Goal: Task Accomplishment & Management: Manage account settings

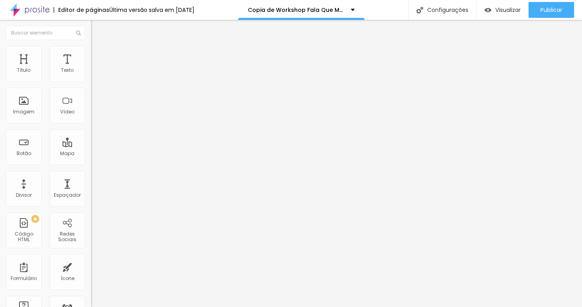
click at [91, 163] on input "[URL][DOMAIN_NAME]" at bounding box center [138, 159] width 95 height 8
paste input "13179"
type input "[URL][DOMAIN_NAME]"
click at [91, 220] on div "Editar Botão Conteúdo Estilo Avançado Texto INSCRIÇÃO EVENTO GRATUITO Alinhamen…" at bounding box center [136, 163] width 91 height 287
click at [91, 163] on input "[URL][DOMAIN_NAME]" at bounding box center [138, 159] width 95 height 8
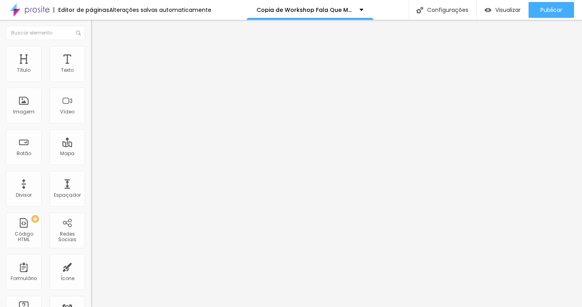
paste input "13179"
type input "[URL][DOMAIN_NAME]"
click at [91, 221] on div "Editar Botão Conteúdo Estilo Avançado Texto INSCRIÇÃO EVENTO GRATUITO Alinhamen…" at bounding box center [136, 163] width 91 height 287
click at [91, 163] on input "[URL][DOMAIN_NAME]" at bounding box center [138, 159] width 95 height 8
paste input "13179"
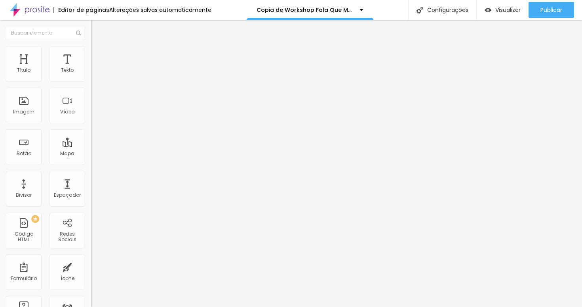
type input "[URL][DOMAIN_NAME]"
click at [91, 234] on div "Editar Botão Conteúdo Estilo Avançado Texto INSCRIÇÃO EVENTO GRATUITO Alinhamen…" at bounding box center [136, 163] width 91 height 287
click at [91, 163] on input "[URL][DOMAIN_NAME]" at bounding box center [138, 159] width 95 height 8
paste input "[URL][DOMAIN_NAME]"
type input "[URL][DOMAIN_NAME]"
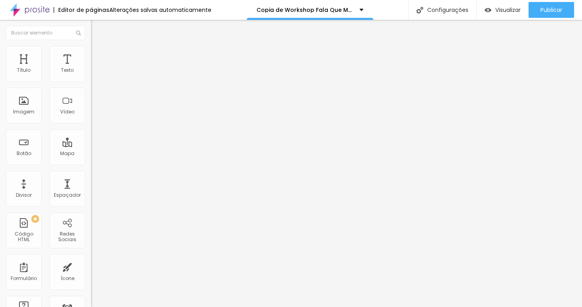
click at [91, 218] on div "Editar Botão Conteúdo Estilo Avançado Texto INSCRIÇÃO EVENTO GRATUITO Alinhamen…" at bounding box center [136, 163] width 91 height 287
click at [91, 74] on input "Centro Empresarial de Brusque" at bounding box center [138, 71] width 95 height 8
paste input "Associação Comercial e Empresarial de Altônia"
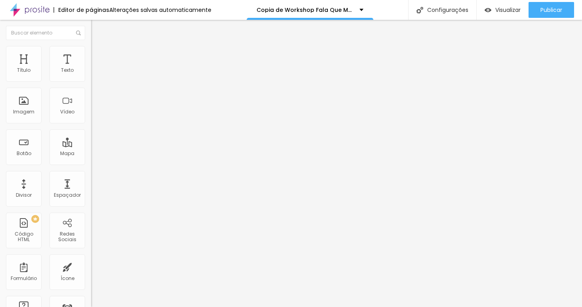
type input "Associação Comercial e Empresarial de Altônia"
click at [91, 173] on div "Editar Mapa Conteúdo Estilo Avançado Endereço Associação Comercial e Empresaria…" at bounding box center [136, 163] width 91 height 287
click at [91, 274] on textarea "Gostaria de informações sobre o evento Fala Que Marca no dia [DATE]" at bounding box center [136, 280] width 90 height 13
drag, startPoint x: 54, startPoint y: 162, endPoint x: 61, endPoint y: 163, distance: 6.5
click at [91, 274] on textarea "Gostaria de informações sobre o evento Fala Que Marca no dia [DATE] em [GEOGRAP…" at bounding box center [136, 280] width 90 height 13
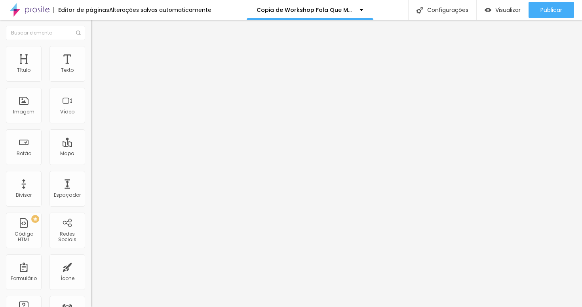
click at [91, 274] on textarea "Gostaria de informações sobre o evento Fala Que Marca no dia [DATE] em [GEOGRAP…" at bounding box center [136, 280] width 90 height 13
type textarea "Gostaria de informações sobre o evento Fala Que Marca no dia [DATE] em [GEOGRAP…"
click at [91, 255] on div "Editar Botão do WhatsApp Conteúdo Estilo Avançado Número do WhatsApp * [PHONE_N…" at bounding box center [136, 163] width 91 height 287
click at [91, 72] on img at bounding box center [93, 69] width 5 height 5
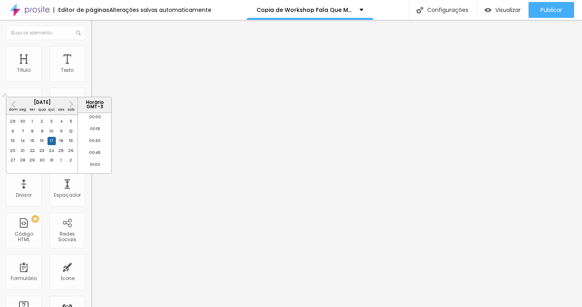
scroll to position [879, 0]
click at [70, 104] on span "Next Month" at bounding box center [70, 103] width 0 height 9
click at [32, 164] on div "30" at bounding box center [33, 160] width 8 height 8
click at [98, 164] on li "19:30" at bounding box center [95, 167] width 34 height 12
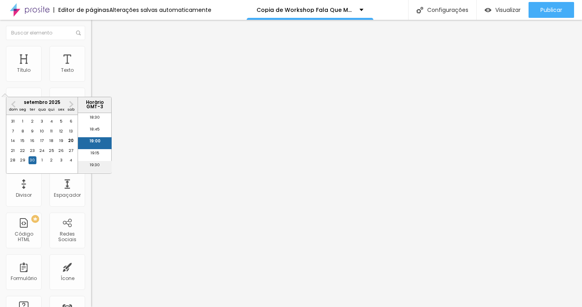
type input "[DATE] 19:30"
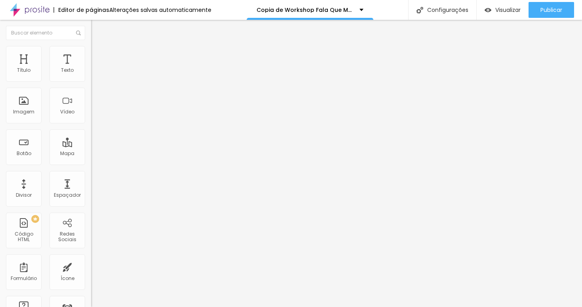
scroll to position [0, 0]
click at [91, 210] on input "Segundos" at bounding box center [138, 206] width 95 height 8
click at [91, 121] on img at bounding box center [93, 119] width 4 height 4
click at [91, 117] on div at bounding box center [136, 117] width 91 height 0
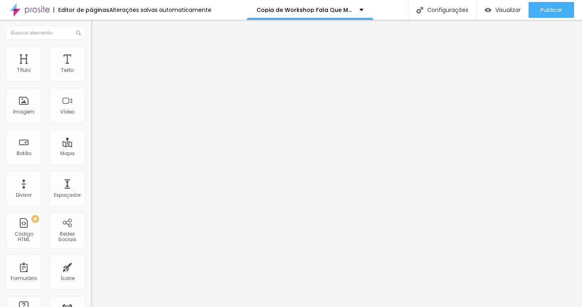
click at [91, 69] on div "Data e horário [DATE] 19:30 Mostrar contador de [PERSON_NAME] Minutos Segundos …" at bounding box center [136, 139] width 91 height 155
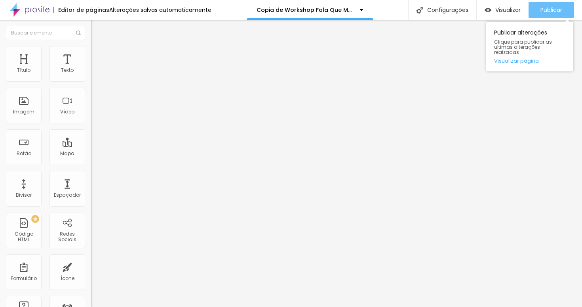
click at [545, 10] on span "Publicar" at bounding box center [552, 10] width 22 height 6
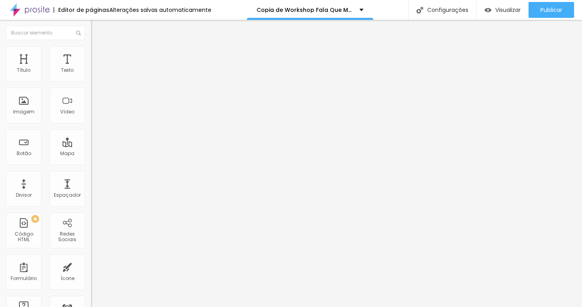
click at [91, 68] on span "Trocar imagem" at bounding box center [112, 64] width 43 height 7
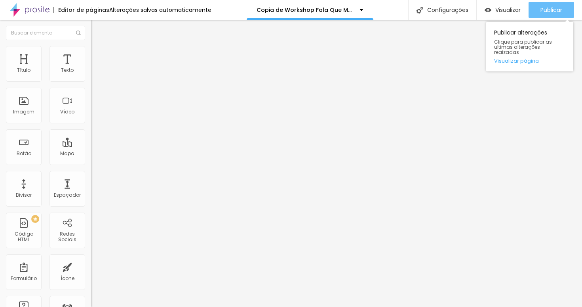
click at [538, 13] on button "Publicar" at bounding box center [552, 10] width 46 height 16
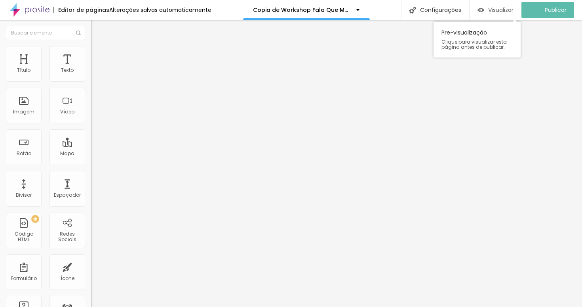
click at [514, 10] on span "Visualizar" at bounding box center [500, 10] width 25 height 6
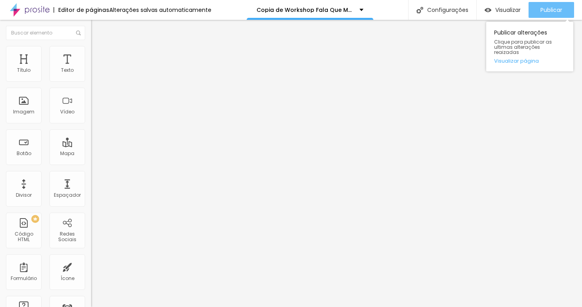
click at [544, 11] on span "Publicar" at bounding box center [552, 10] width 22 height 6
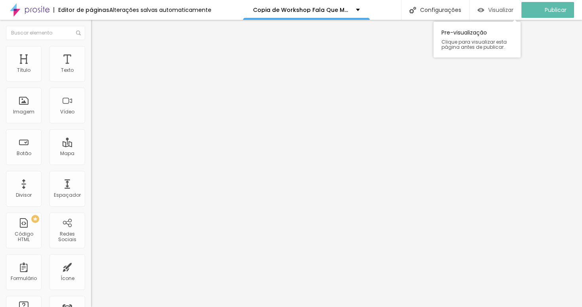
click at [498, 9] on span "Visualizar" at bounding box center [500, 10] width 25 height 6
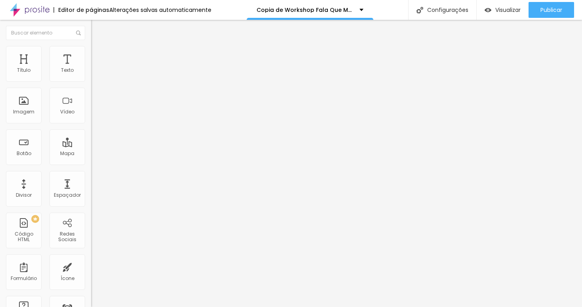
click at [91, 58] on ul "Conteúdo Estilo Avançado" at bounding box center [136, 50] width 91 height 24
click at [91, 52] on li "Estilo" at bounding box center [136, 50] width 91 height 8
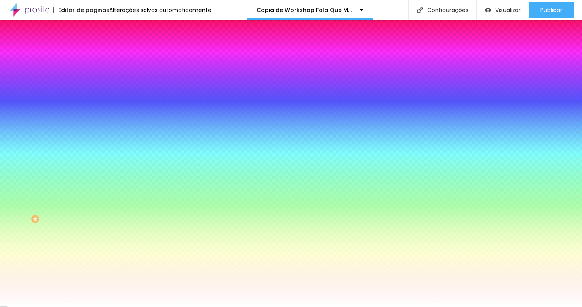
click at [98, 56] on span "Avançado" at bounding box center [111, 59] width 26 height 7
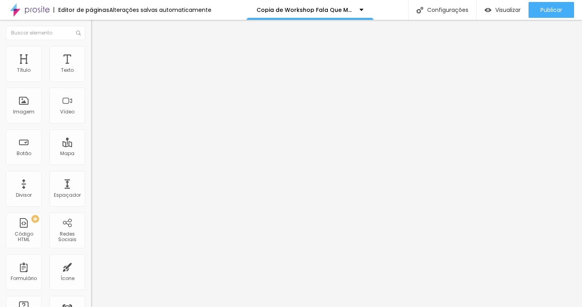
click at [91, 54] on ul "Conteúdo Estilo Avançado" at bounding box center [136, 50] width 91 height 24
click at [91, 53] on li "Estilo" at bounding box center [136, 50] width 91 height 8
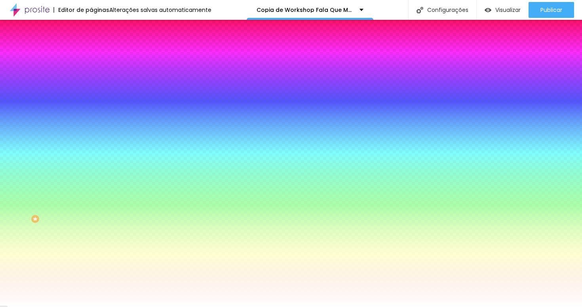
click at [91, 46] on li "Conteúdo" at bounding box center [136, 42] width 91 height 8
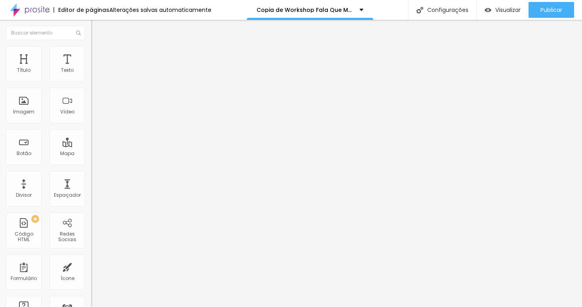
click at [91, 72] on img at bounding box center [94, 70] width 6 height 6
click at [91, 51] on li "Estilo" at bounding box center [136, 50] width 91 height 8
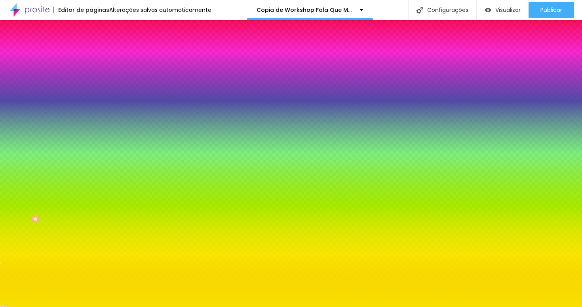
click at [91, 54] on img at bounding box center [94, 57] width 7 height 7
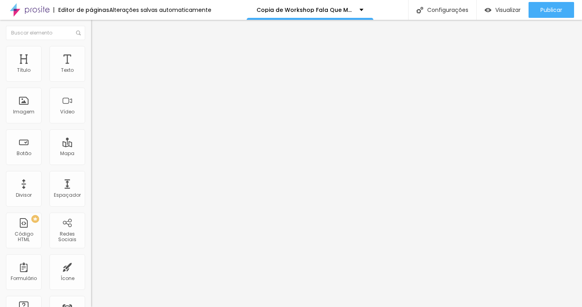
type input "2"
type input "1"
type input "0"
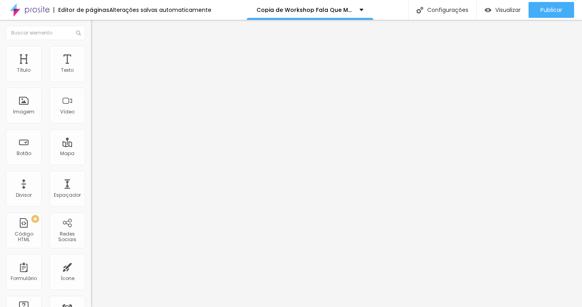
type input "0"
drag, startPoint x: 19, startPoint y: 80, endPoint x: 13, endPoint y: 80, distance: 6.3
type input "0"
click at [91, 79] on div "0 Espaço de cima" at bounding box center [136, 118] width 91 height 112
click at [91, 50] on li "Avançado" at bounding box center [136, 50] width 91 height 8
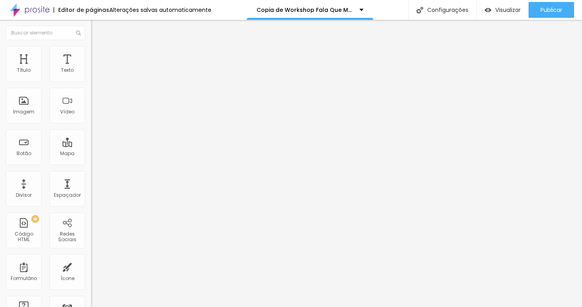
type input "7"
type input "6"
type input "5"
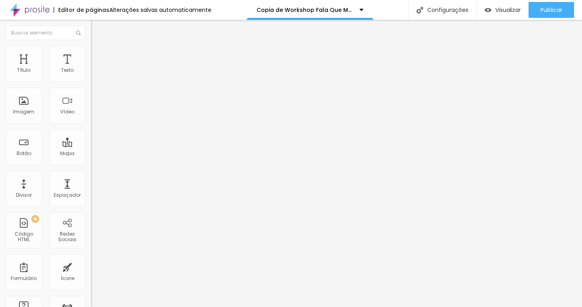
type input "5"
type input "2"
type input "1"
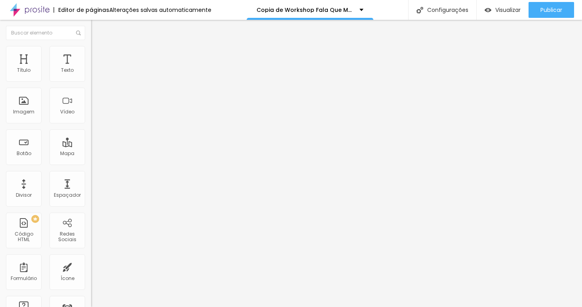
type input "0"
drag, startPoint x: 22, startPoint y: 95, endPoint x: 5, endPoint y: 93, distance: 17.2
type input "0"
click at [91, 166] on div "0 Espaço de baixo" at bounding box center [136, 222] width 91 height 112
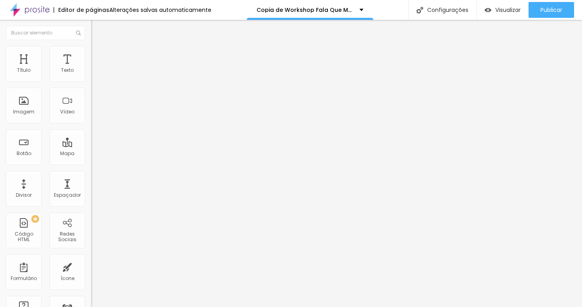
click at [91, 77] on img at bounding box center [94, 76] width 6 height 6
click at [91, 81] on img at bounding box center [94, 82] width 6 height 6
click at [91, 73] on div at bounding box center [136, 70] width 91 height 6
click at [91, 50] on img at bounding box center [94, 49] width 7 height 7
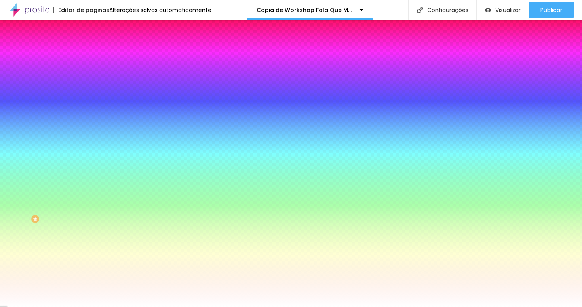
click at [91, 54] on li "Avançado" at bounding box center [136, 58] width 91 height 8
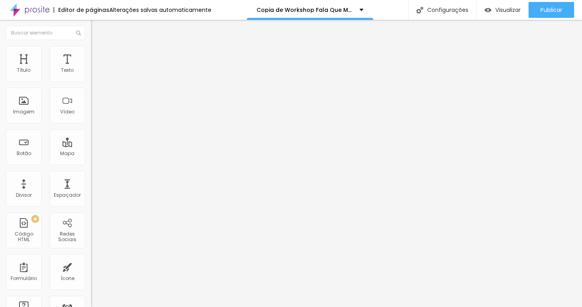
drag, startPoint x: 11, startPoint y: 48, endPoint x: 19, endPoint y: 49, distance: 7.2
click at [91, 46] on li "Conteúdo" at bounding box center [136, 42] width 91 height 8
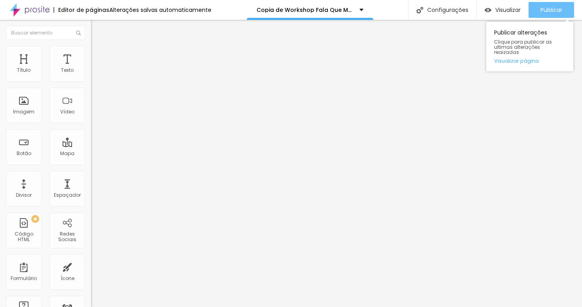
click at [550, 5] on div "Publicar" at bounding box center [552, 10] width 22 height 16
click at [552, 12] on span "Publicar" at bounding box center [552, 10] width 22 height 6
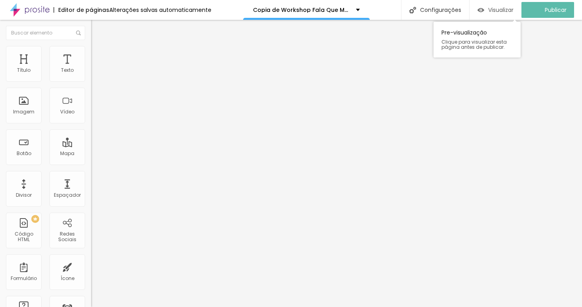
click at [497, 10] on span "Visualizar" at bounding box center [500, 10] width 25 height 6
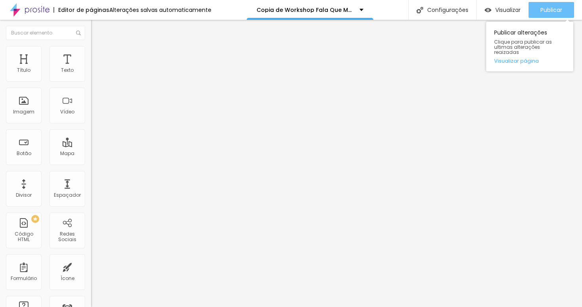
click at [557, 10] on span "Publicar" at bounding box center [552, 10] width 22 height 6
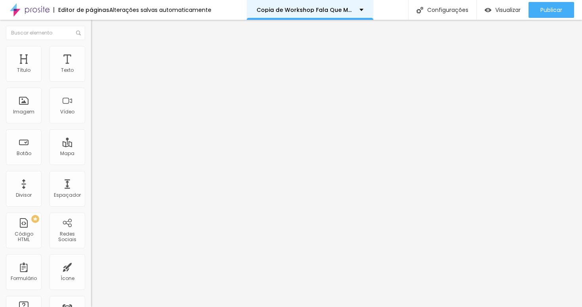
click at [329, 10] on p "Copia de Workshop Fala Que Marca" at bounding box center [305, 10] width 97 height 6
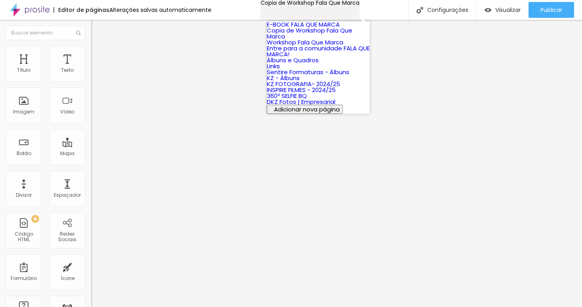
scroll to position [88, 0]
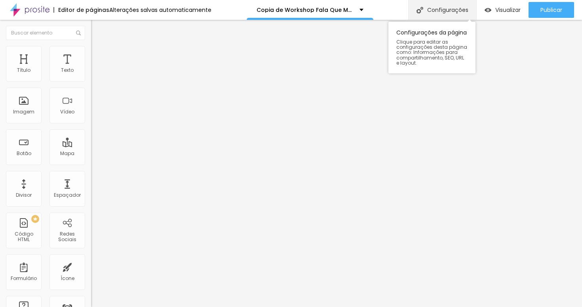
click at [439, 11] on div "Configurações" at bounding box center [442, 10] width 68 height 20
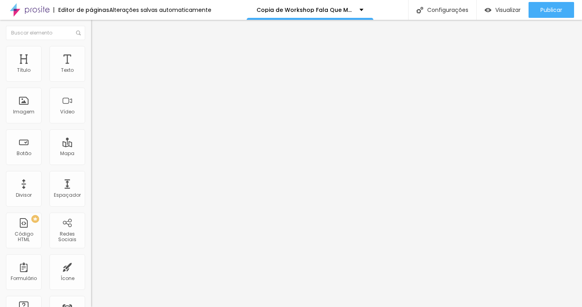
drag, startPoint x: 251, startPoint y: 118, endPoint x: 262, endPoint y: 118, distance: 10.7
type input "/workshop-fala-que-marca"
drag, startPoint x: 245, startPoint y: 78, endPoint x: 201, endPoint y: 78, distance: 43.6
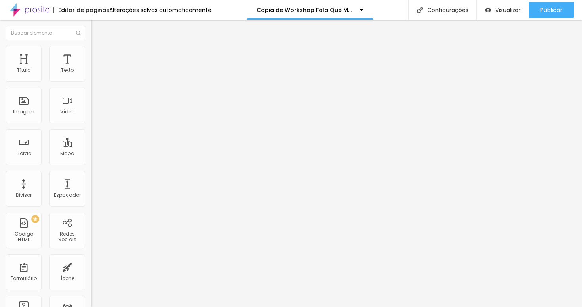
type input "Workshop Fala Que Marca - [GEOGRAPHIC_DATA] /[GEOGRAPHIC_DATA]"
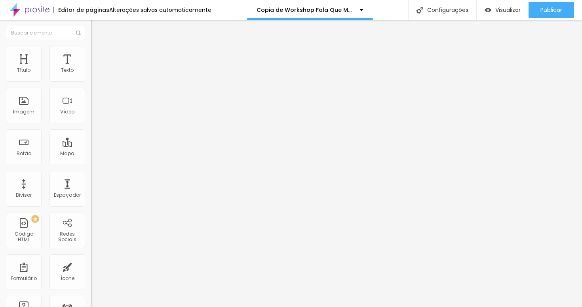
scroll to position [21, 0]
type input "Workshop Fala Que Marca - [GEOGRAPHIC_DATA] / [GEOGRAPHIC_DATA]"
type textarea "Workshop Fala Que Marca em [GEOGRAPHIC_DATA] / [GEOGRAPHIC_DATA]."
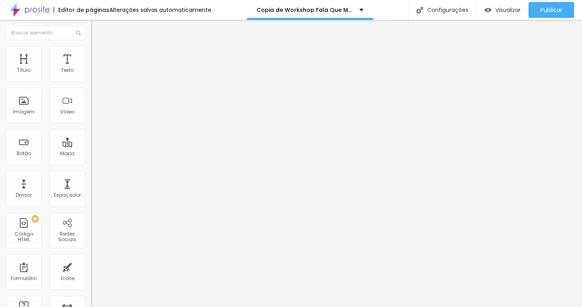
type input "Workshop Fala Que Marca - [GEOGRAPHIC_DATA] / [GEOGRAPHIC_DATA]"
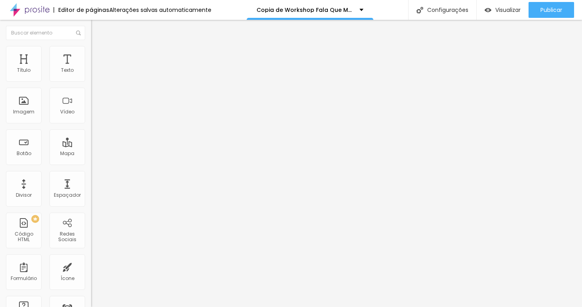
type textarea "Workshop Fala Que Marca em [GEOGRAPHIC_DATA] / [GEOGRAPHIC_DATA]"
drag, startPoint x: 219, startPoint y: 215, endPoint x: 345, endPoint y: 215, distance: 125.9
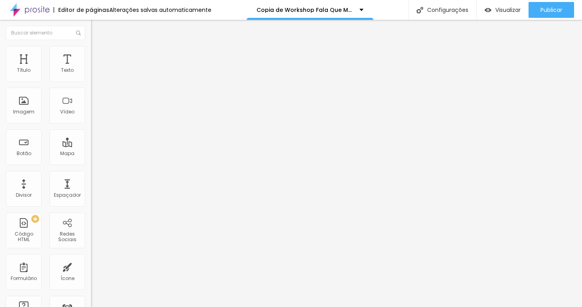
scroll to position [8, 0]
type textarea "Altonia,umuarama,parana,video,eventos,corporativo,eventoscorporativos,transmiss…"
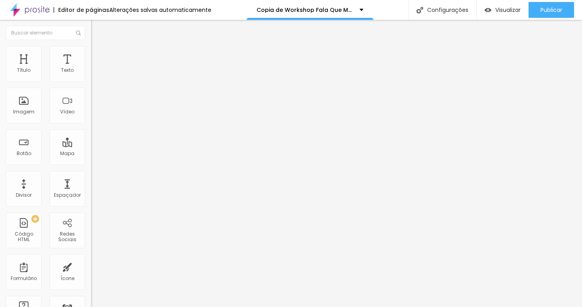
type input "/workshop-fala-que-marca-altonia-[GEOGRAPHIC_DATA]"
